Goal: Complete application form

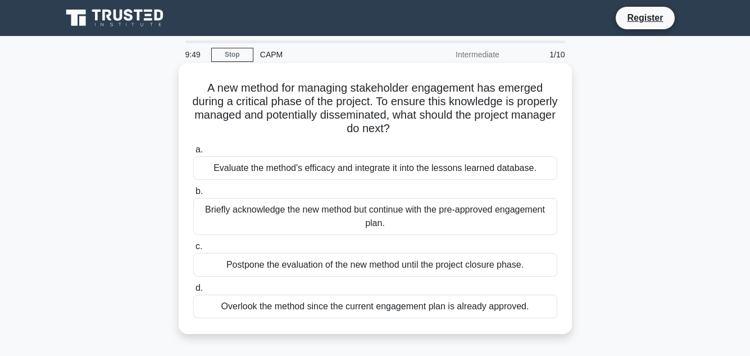
drag, startPoint x: 202, startPoint y: 90, endPoint x: 552, endPoint y: 318, distance: 418.1
click at [552, 318] on div "A new method for managing stakeholder engagement has emerged during a critical …" at bounding box center [375, 198] width 384 height 262
copy div "A new method for managing stakeholder engagement has emerged during a critical …"
click at [229, 148] on label "a. Evaluate the method's efficacy and integrate it into the lessons learned dat…" at bounding box center [375, 161] width 364 height 37
click at [193, 148] on input "a. Evaluate the method's efficacy and integrate it into the lessons learned dat…" at bounding box center [193, 149] width 0 height 7
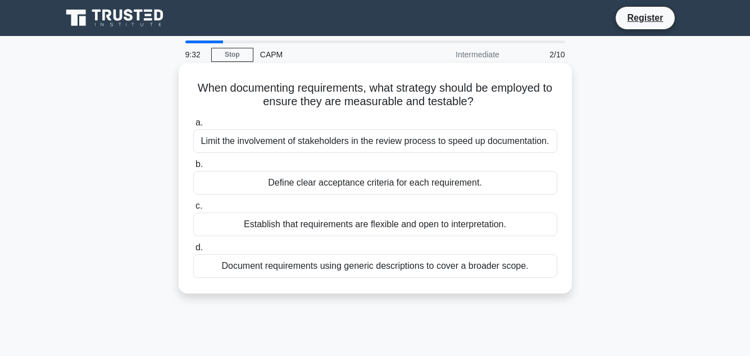
click at [218, 138] on div "Limit the involvement of stakeholders in the review process to speed up documen…" at bounding box center [375, 141] width 364 height 24
click at [193, 126] on input "a. Limit the involvement of stakeholders in the review process to speed up docu…" at bounding box center [193, 122] width 0 height 7
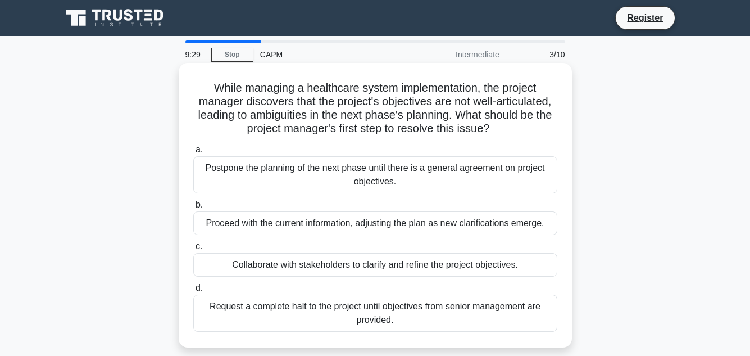
click at [334, 179] on div "Postpone the planning of the next phase until there is a general agreement on p…" at bounding box center [375, 174] width 364 height 37
click at [193, 153] on input "a. Postpone the planning of the next phase until there is a general agreement o…" at bounding box center [193, 149] width 0 height 7
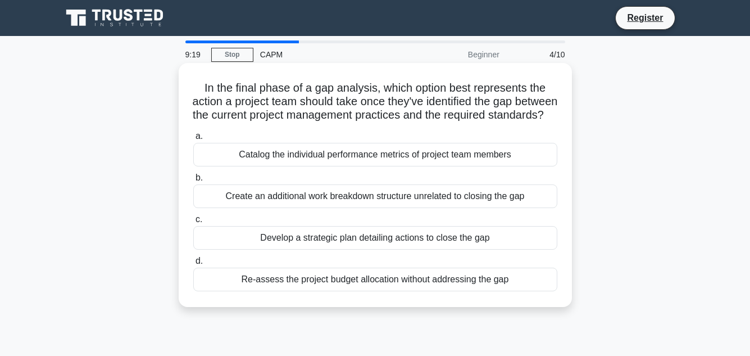
drag, startPoint x: 201, startPoint y: 88, endPoint x: 525, endPoint y: 297, distance: 386.4
click at [525, 297] on div "In the final phase of a gap analysis, which option best represents the action a…" at bounding box center [375, 184] width 384 height 235
copy div "In the final phase of a gap analysis, which option best represents the action a…"
click at [235, 140] on div "In the final phase of a gap analysis, which option best represents the action a…" at bounding box center [375, 184] width 384 height 235
click at [191, 130] on div "In the final phase of a gap analysis, which option best represents the action a…" at bounding box center [375, 184] width 384 height 235
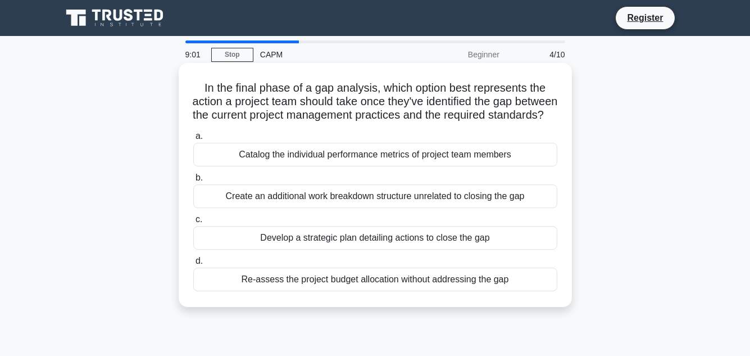
click at [274, 249] on div "Develop a strategic plan detailing actions to close the gap" at bounding box center [375, 238] width 364 height 24
click at [193, 223] on input "c. Develop a strategic plan detailing actions to close the gap" at bounding box center [193, 219] width 0 height 7
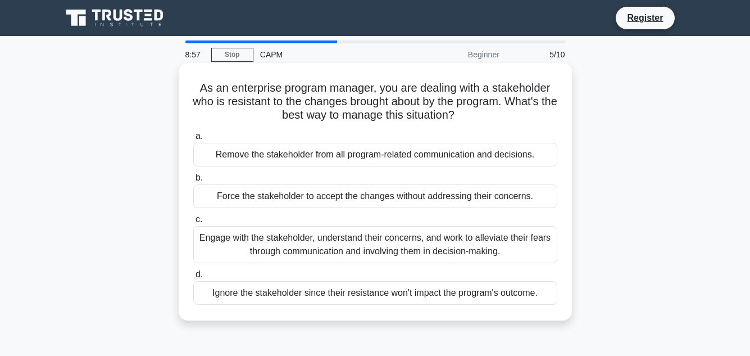
drag, startPoint x: 210, startPoint y: 91, endPoint x: 546, endPoint y: 313, distance: 402.9
click at [546, 313] on div "As an enterprise program manager, you are dealing with a stakeholder who is res…" at bounding box center [375, 191] width 384 height 248
copy div "As an enterprise program manager, you are dealing with a stakeholder who is res…"
click at [199, 221] on span "c." at bounding box center [198, 219] width 7 height 10
click at [193, 221] on input "c. Engage with the stakeholder, understand their concerns, and work to alleviat…" at bounding box center [193, 219] width 0 height 7
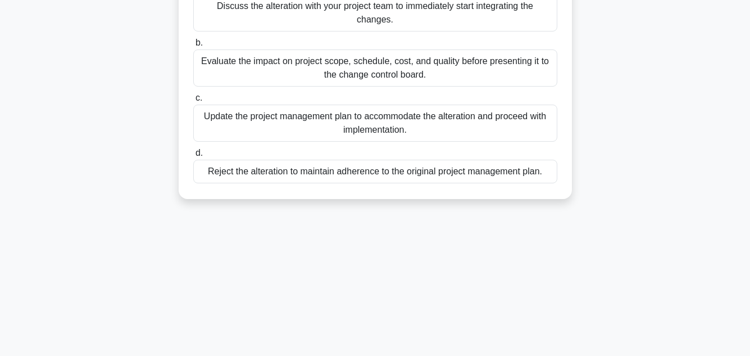
scroll to position [201, 0]
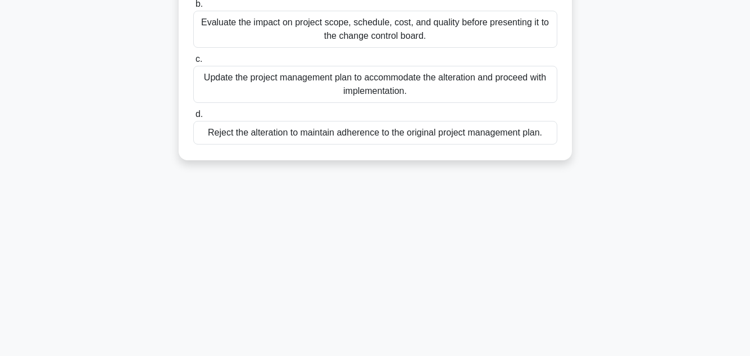
drag, startPoint x: 194, startPoint y: 88, endPoint x: 559, endPoint y: 158, distance: 371.8
click at [559, 158] on div "As a project manager, you've encountered a significant alteration to the projec…" at bounding box center [375, 11] width 393 height 298
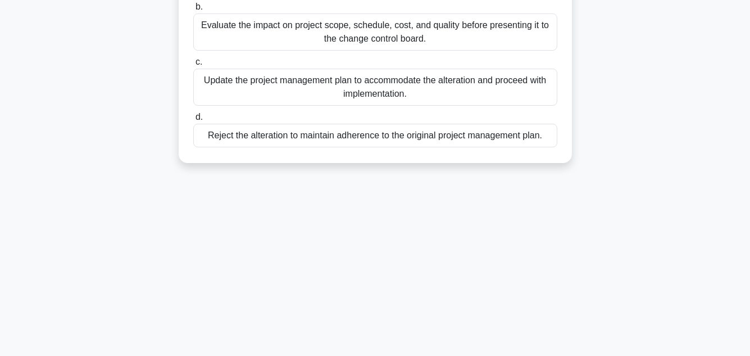
copy div "As a project manager, you've encountered a significant alteration to the projec…"
click at [100, 195] on div "8:23 Stop CAPM Beginner 6/10 As a project manager, you've encountered a signifi…" at bounding box center [375, 121] width 640 height 562
click at [86, 136] on div "As a project manager, you've encountered a significant alteration to the projec…" at bounding box center [375, 20] width 640 height 311
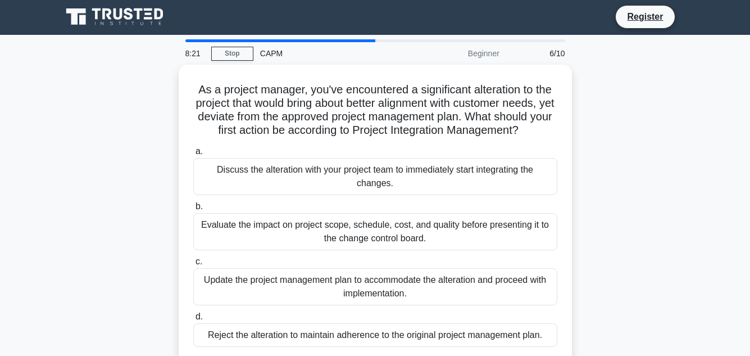
scroll to position [0, 0]
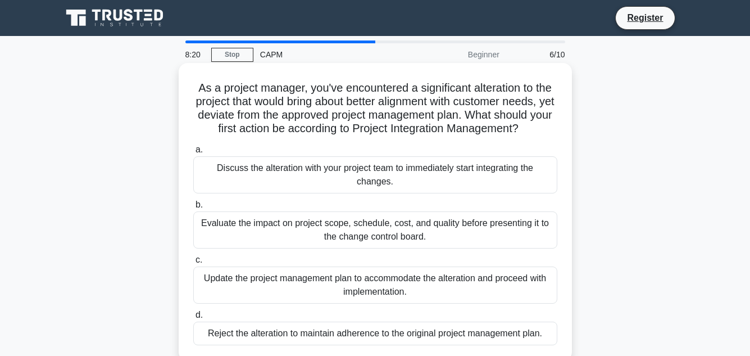
click at [187, 201] on div "b. Evaluate the impact on project scope, schedule, cost, and quality before pre…" at bounding box center [374, 223] width 377 height 51
click at [216, 225] on div "Evaluate the impact on project scope, schedule, cost, and quality before presen…" at bounding box center [375, 229] width 364 height 37
click at [193, 208] on input "b. Evaluate the impact on project scope, schedule, cost, and quality before pre…" at bounding box center [193, 204] width 0 height 7
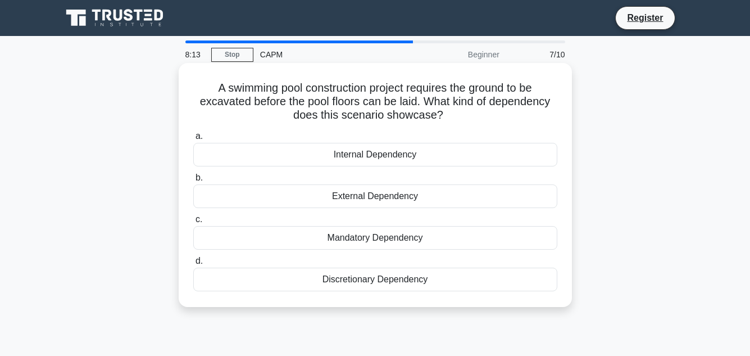
drag, startPoint x: 212, startPoint y: 86, endPoint x: 448, endPoint y: 272, distance: 300.8
click at [448, 272] on div "A swimming pool construction project requires the ground to be excavated before…" at bounding box center [375, 184] width 384 height 235
copy div "A swimming pool construction project requires the ground to be excavated before…"
click at [185, 213] on div "A swimming pool construction project requires the ground to be excavated before…" at bounding box center [375, 184] width 384 height 235
click at [186, 216] on div "c. Mandatory Dependency" at bounding box center [374, 230] width 377 height 37
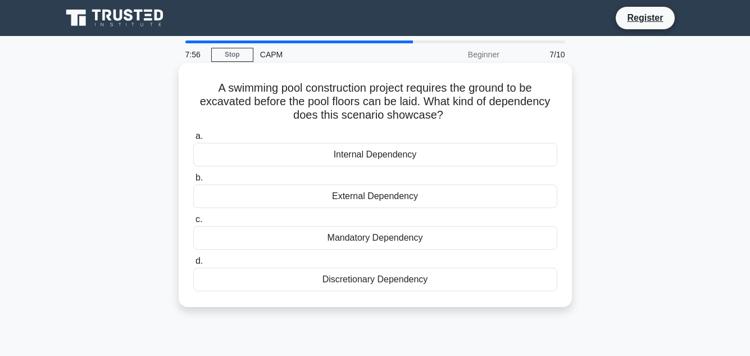
click at [299, 239] on div "Mandatory Dependency" at bounding box center [375, 238] width 364 height 24
click at [193, 223] on input "c. Mandatory Dependency" at bounding box center [193, 219] width 0 height 7
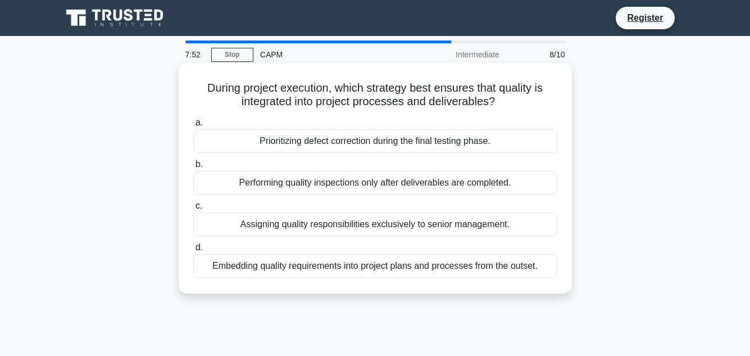
drag, startPoint x: 204, startPoint y: 86, endPoint x: 553, endPoint y: 271, distance: 394.5
click at [553, 271] on div "During project execution, which strategy best ensures that quality is integrate…" at bounding box center [375, 177] width 384 height 221
copy div "During project execution, which strategy best ensures that quality is integrate…"
click at [220, 245] on label "d. Embedding quality requirements into project plans and processes from the out…" at bounding box center [375, 258] width 364 height 37
click at [193, 245] on input "d. Embedding quality requirements into project plans and processes from the out…" at bounding box center [193, 247] width 0 height 7
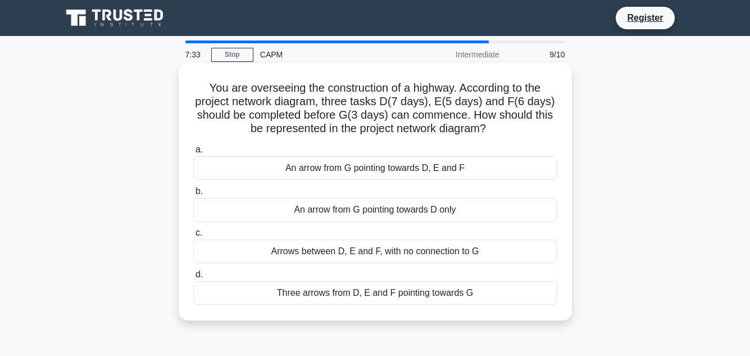
click at [281, 292] on div "Three arrows from D, E and F pointing towards G" at bounding box center [375, 293] width 364 height 24
click at [193, 278] on input "d. Three arrows from D, E and F pointing towards G" at bounding box center [193, 274] width 0 height 7
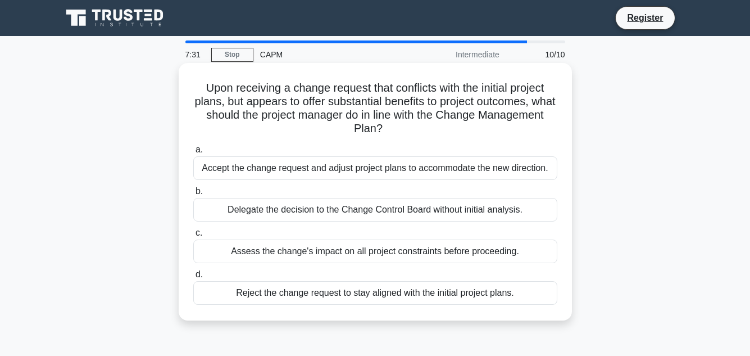
click at [275, 294] on div "Reject the change request to stay aligned with the initial project plans." at bounding box center [375, 293] width 364 height 24
click at [193, 278] on input "d. Reject the change request to stay aligned with the initial project plans." at bounding box center [193, 274] width 0 height 7
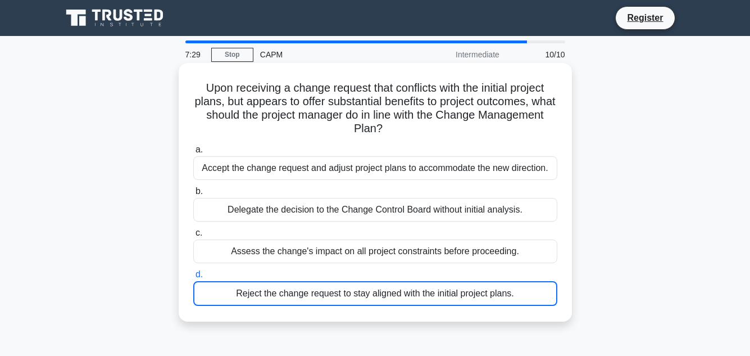
click at [275, 294] on div "Reject the change request to stay aligned with the initial project plans." at bounding box center [375, 293] width 364 height 25
click at [193, 278] on input "d. Reject the change request to stay aligned with the initial project plans." at bounding box center [193, 274] width 0 height 7
click at [245, 290] on div "Reject the change request to stay aligned with the initial project plans." at bounding box center [375, 293] width 364 height 25
click at [193, 278] on input "d. Reject the change request to stay aligned with the initial project plans." at bounding box center [193, 274] width 0 height 7
click at [239, 251] on div "Assess the change's impact on all project constraints before proceeding." at bounding box center [375, 251] width 364 height 24
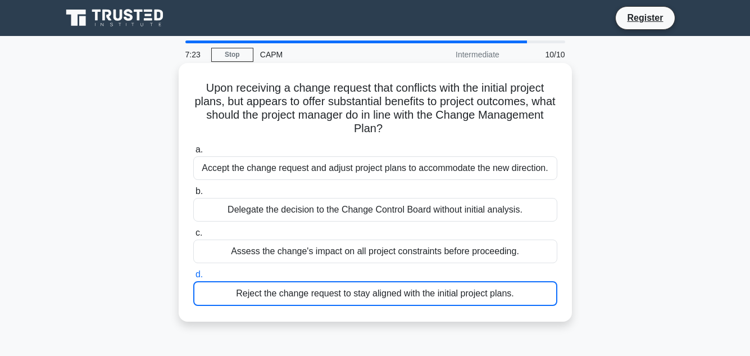
click at [193, 236] on input "c. Assess the change's impact on all project constraints before proceeding." at bounding box center [193, 232] width 0 height 7
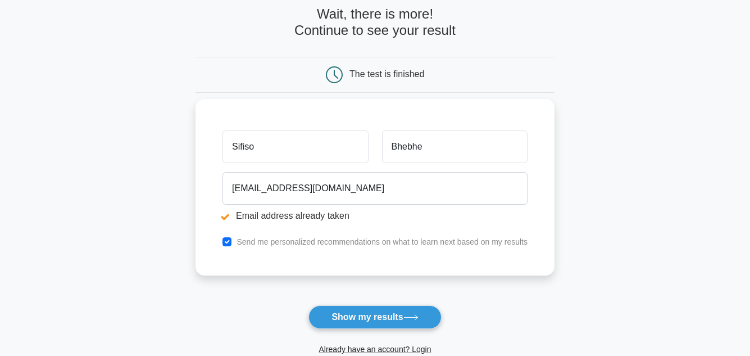
scroll to position [112, 0]
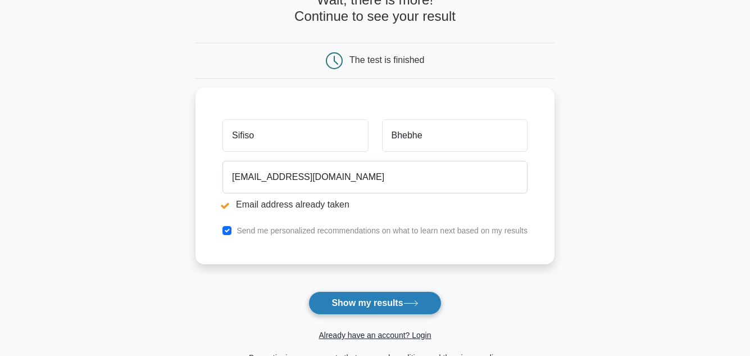
click at [374, 303] on button "Show my results" at bounding box center [374, 303] width 133 height 24
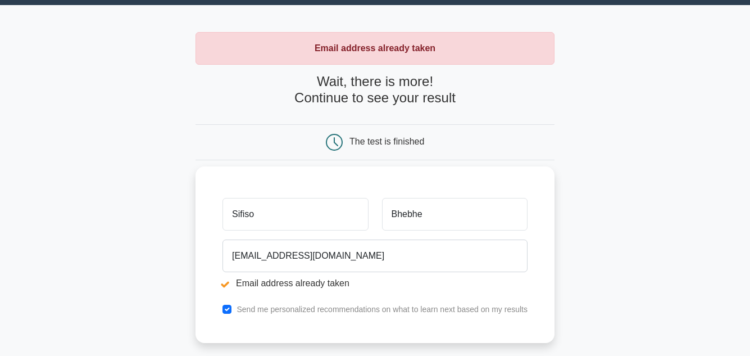
scroll to position [56, 0]
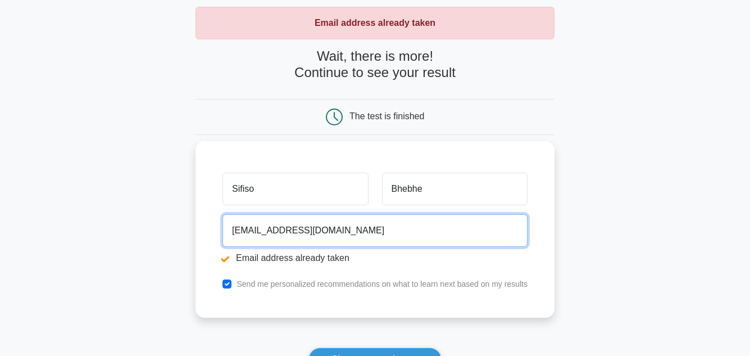
click at [319, 231] on input "[EMAIL_ADDRESS][DOMAIN_NAME]" at bounding box center [374, 230] width 305 height 33
click at [326, 230] on input "[EMAIL_ADDRESS][DOMAIN_NAME]" at bounding box center [374, 230] width 305 height 33
type input "s"
type input "46332154@mylife.unisa.ac.za"
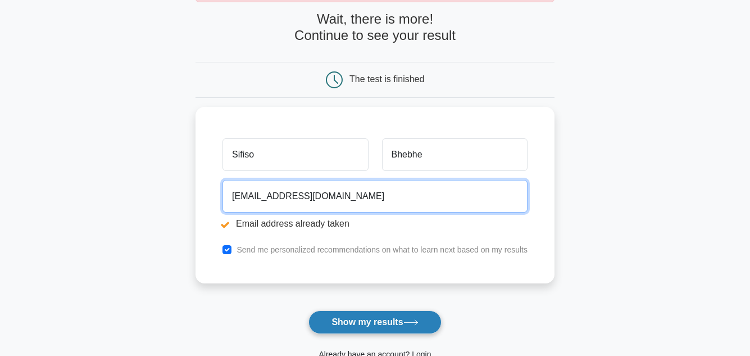
scroll to position [112, 0]
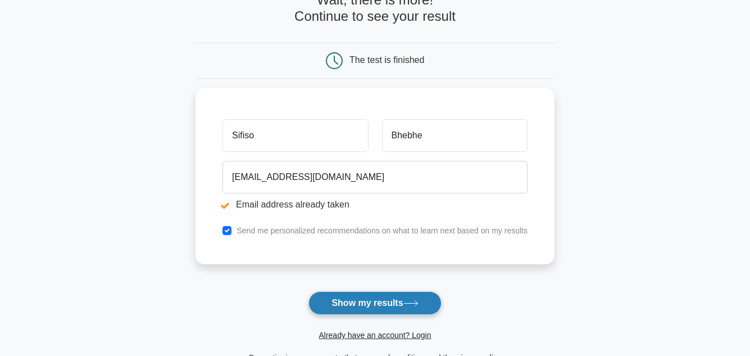
click at [380, 300] on button "Show my results" at bounding box center [374, 303] width 133 height 24
